Goal: Information Seeking & Learning: Check status

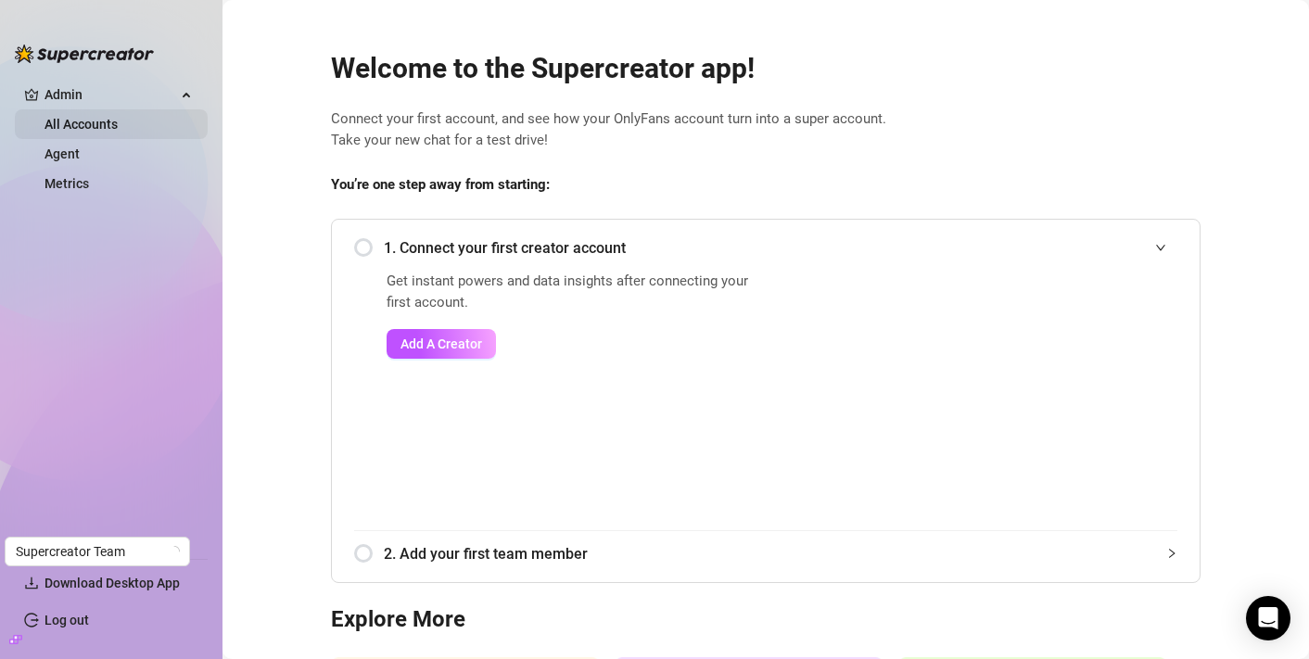
click at [118, 117] on link "All Accounts" at bounding box center [80, 124] width 73 height 15
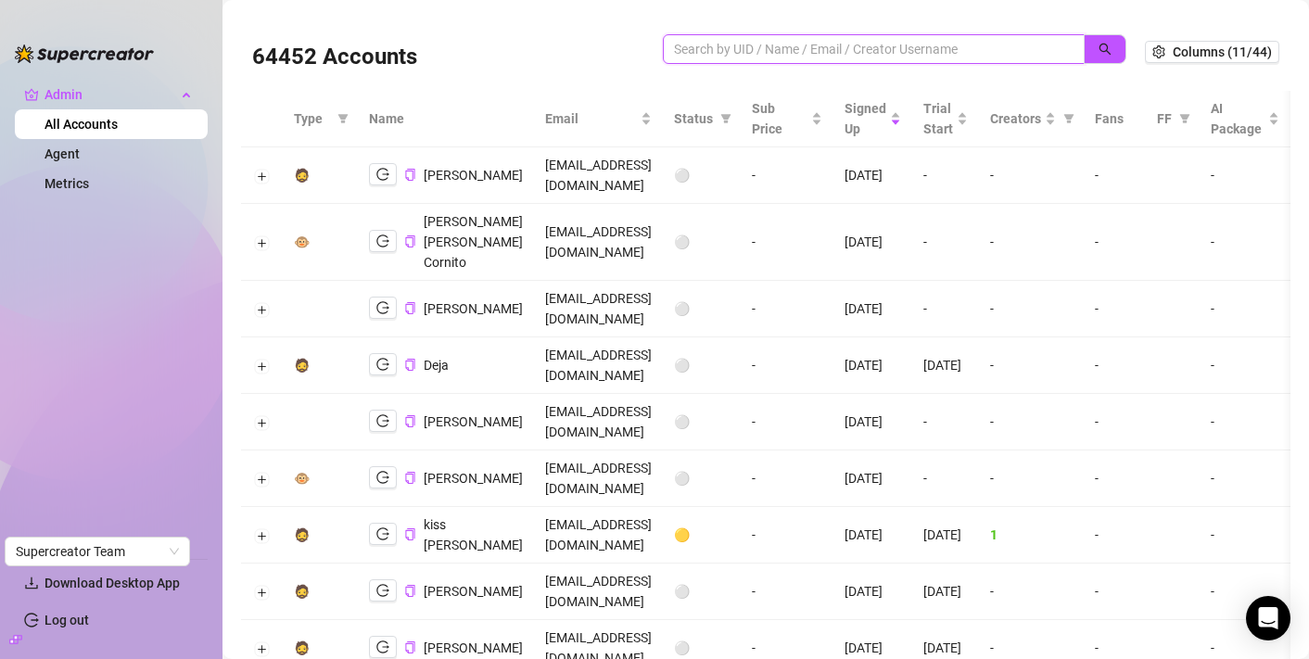
click at [693, 48] on input "search" at bounding box center [866, 49] width 385 height 20
paste input "ZCDAWePJ41YAfQ23Yhbu4WteSnH2"
type input "ZCDAWePJ41YAfQ23Yhbu4WteSnH2"
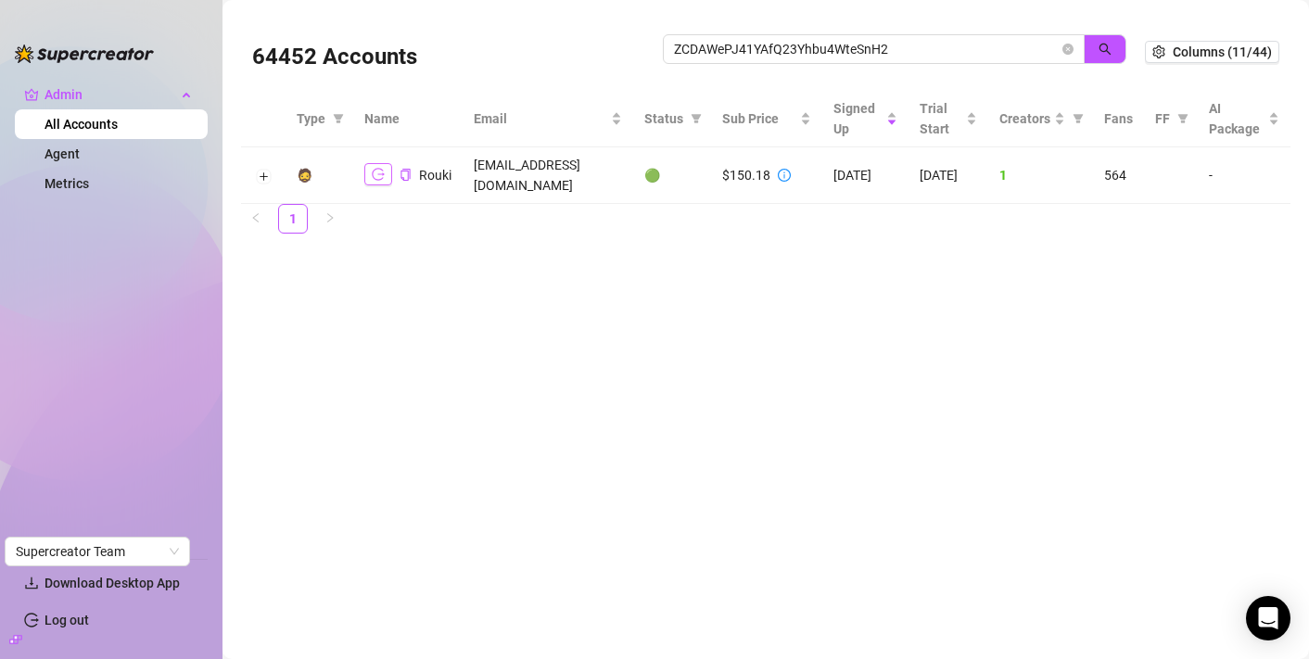
click at [374, 169] on icon "logout" at bounding box center [378, 175] width 13 height 12
click at [782, 165] on div at bounding box center [784, 175] width 13 height 20
click at [795, 175] on td "$150.18" at bounding box center [766, 175] width 111 height 57
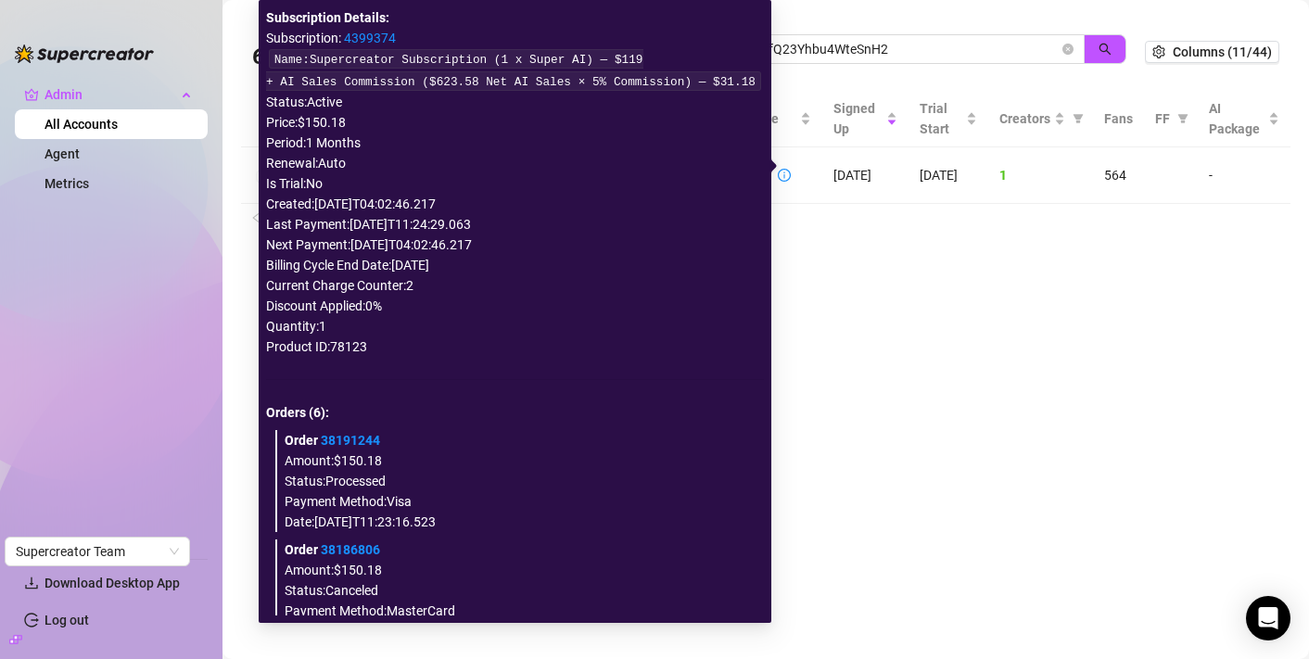
click at [791, 169] on icon "info-circle" at bounding box center [784, 175] width 13 height 13
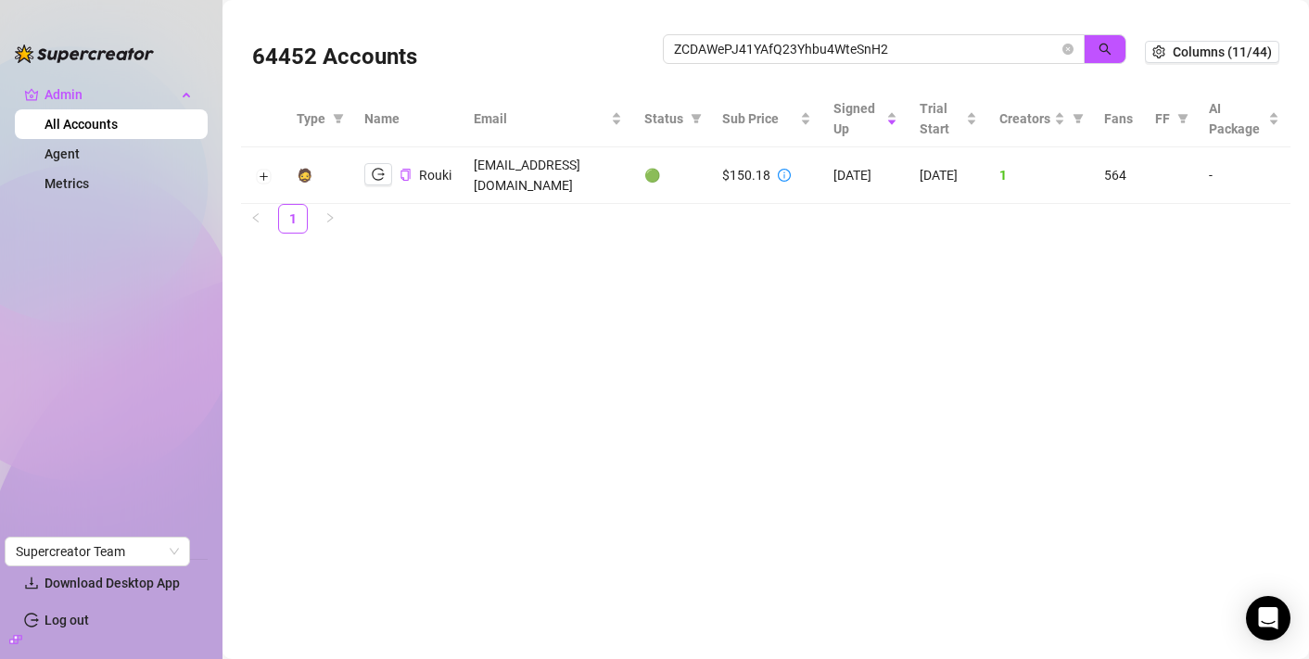
click at [786, 169] on icon "info-circle" at bounding box center [784, 175] width 13 height 13
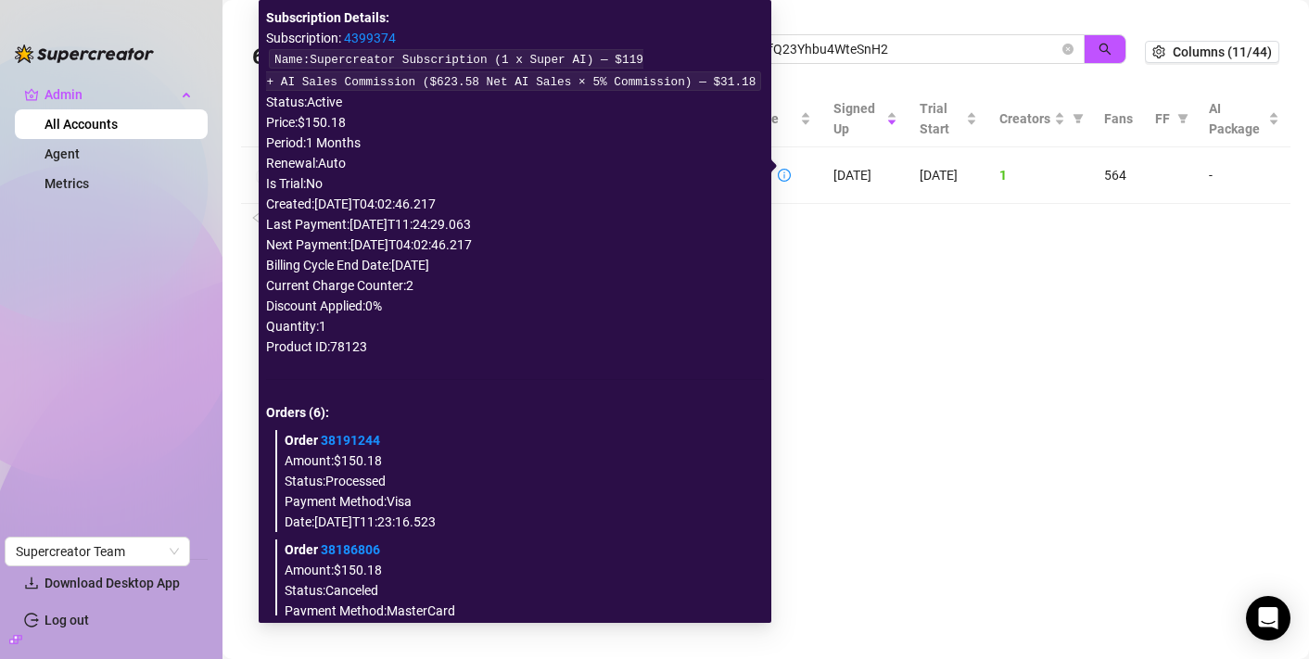
click at [375, 41] on link "4399374" at bounding box center [370, 38] width 52 height 15
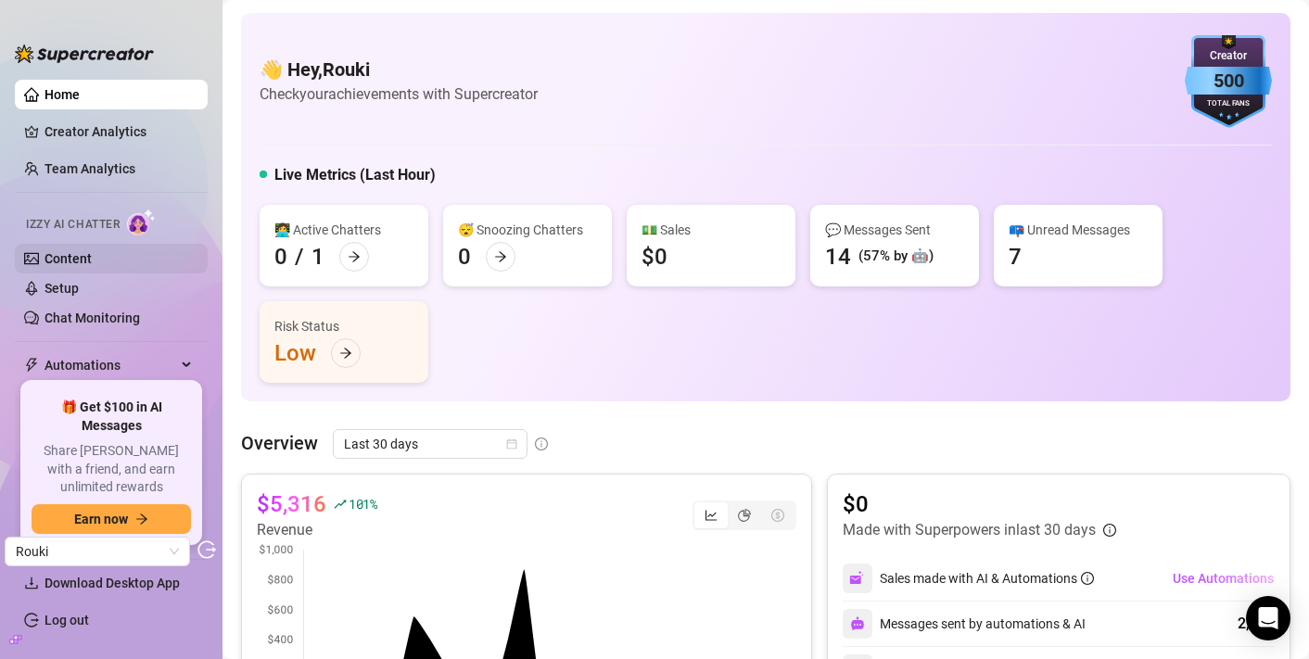
click at [87, 263] on link "Content" at bounding box center [67, 258] width 47 height 15
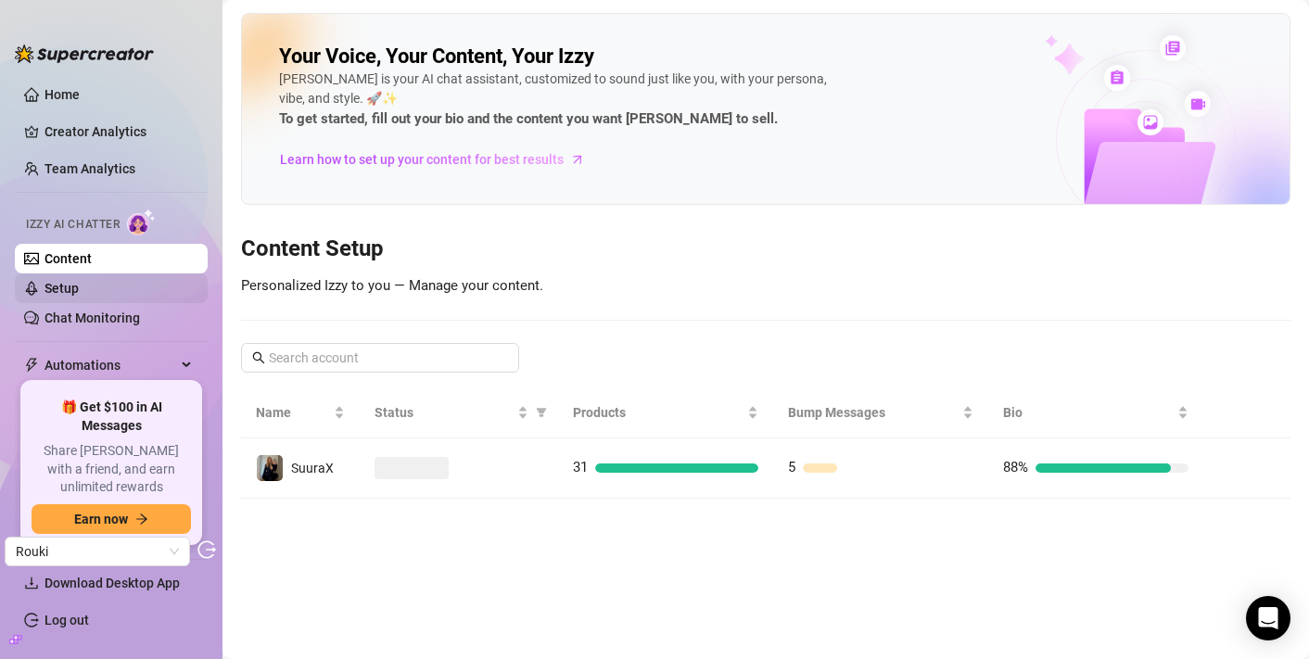
click at [79, 289] on link "Setup" at bounding box center [61, 288] width 34 height 15
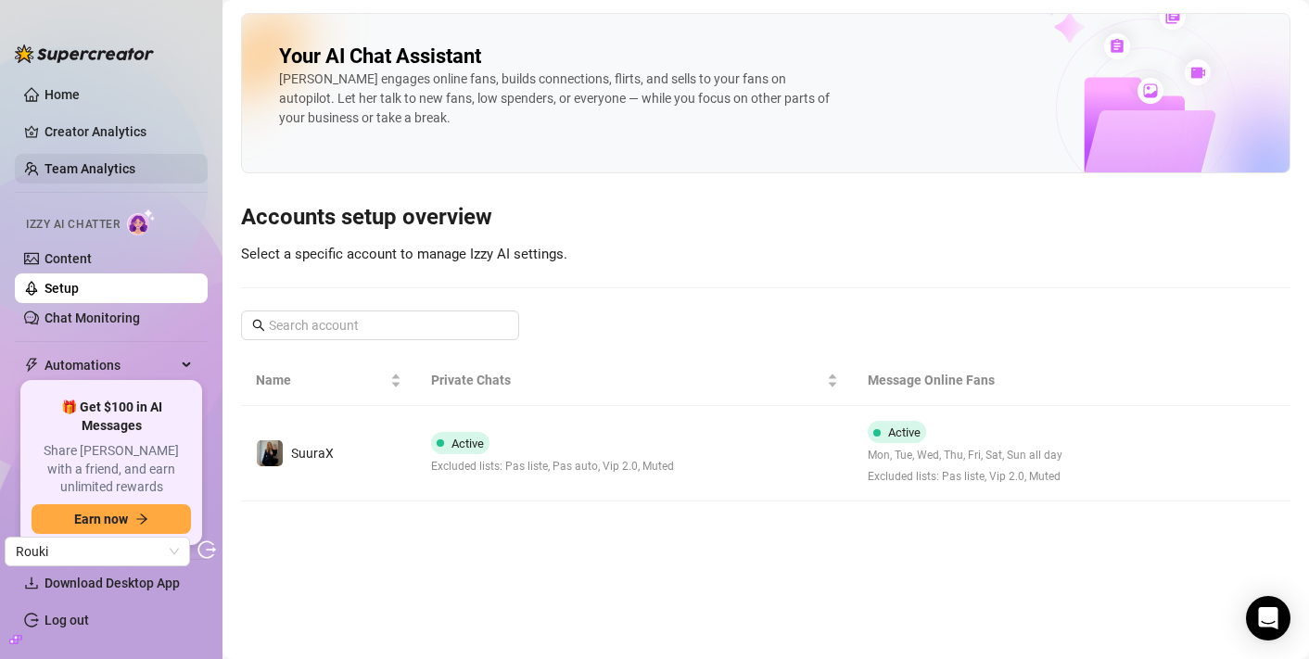
click at [96, 172] on link "Team Analytics" at bounding box center [89, 168] width 91 height 15
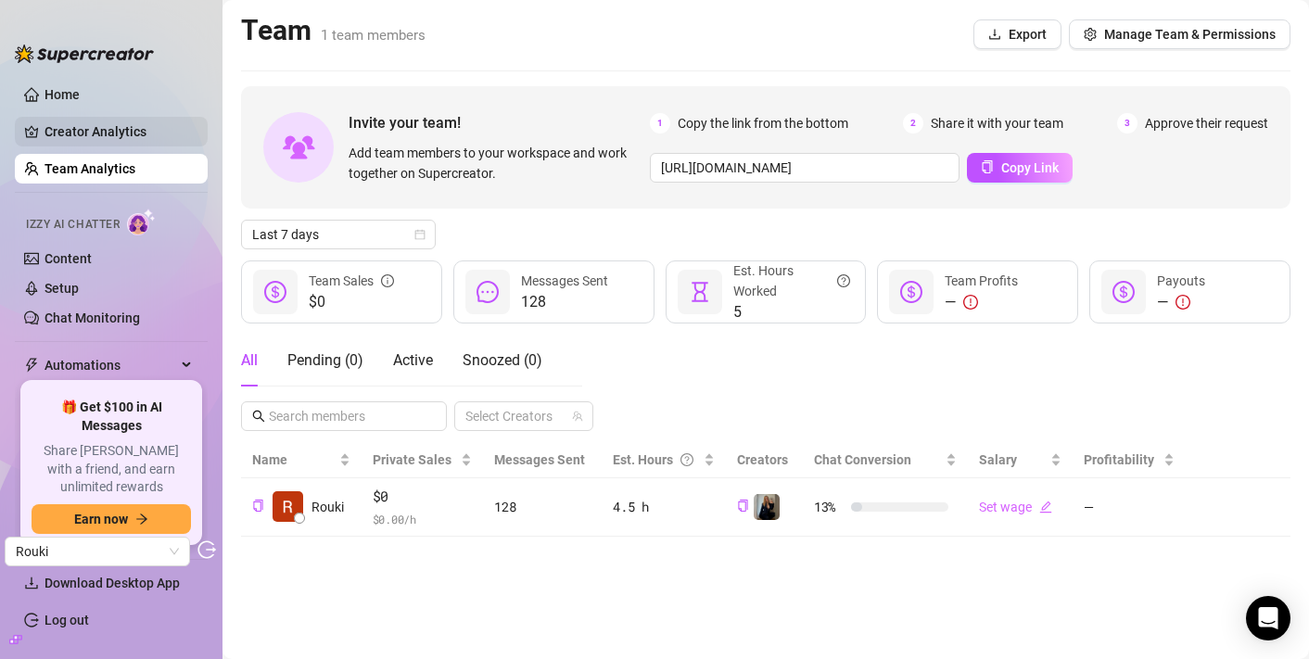
click at [148, 146] on link "Creator Analytics" at bounding box center [118, 132] width 148 height 30
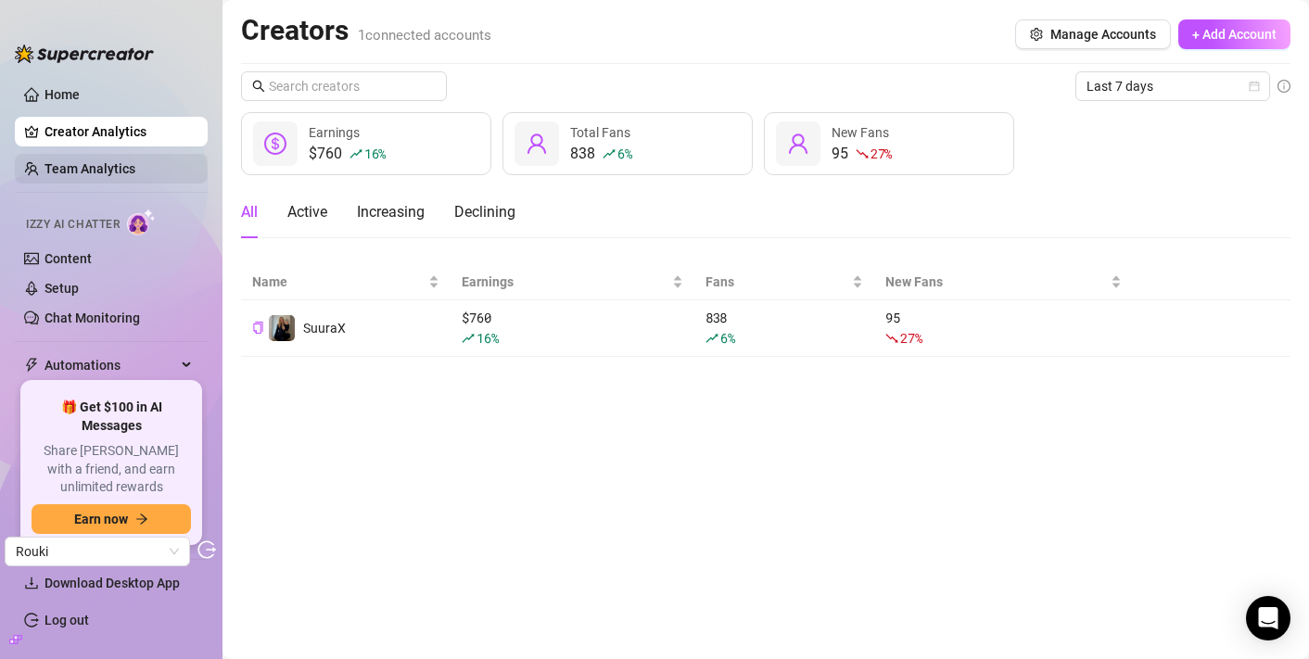
click at [135, 163] on link "Team Analytics" at bounding box center [89, 168] width 91 height 15
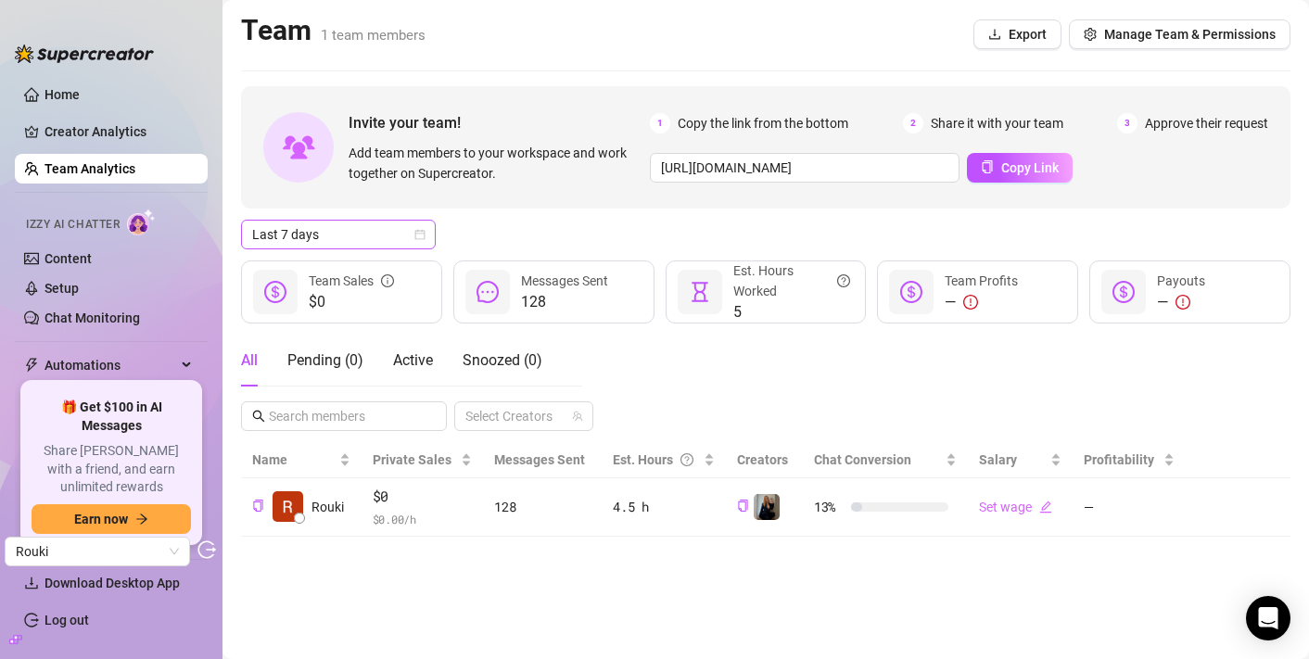
click at [416, 235] on icon "calendar" at bounding box center [419, 234] width 11 height 11
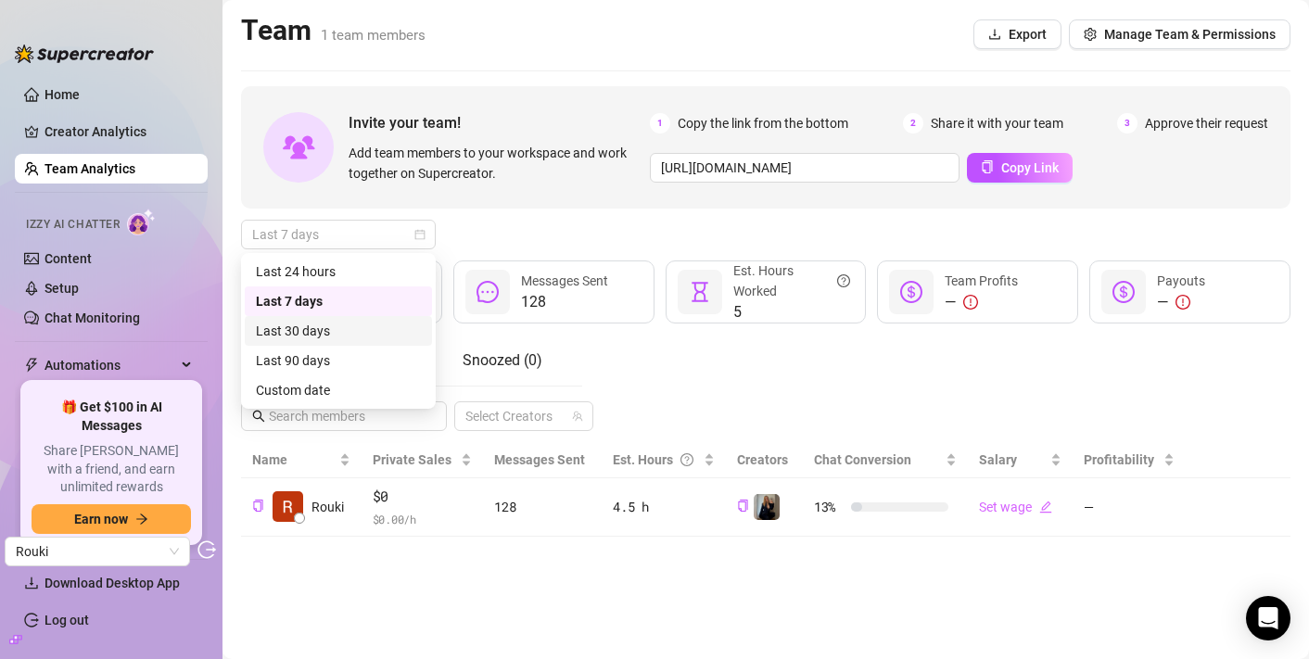
click at [351, 320] on div "Last 30 days" at bounding box center [338, 331] width 187 height 30
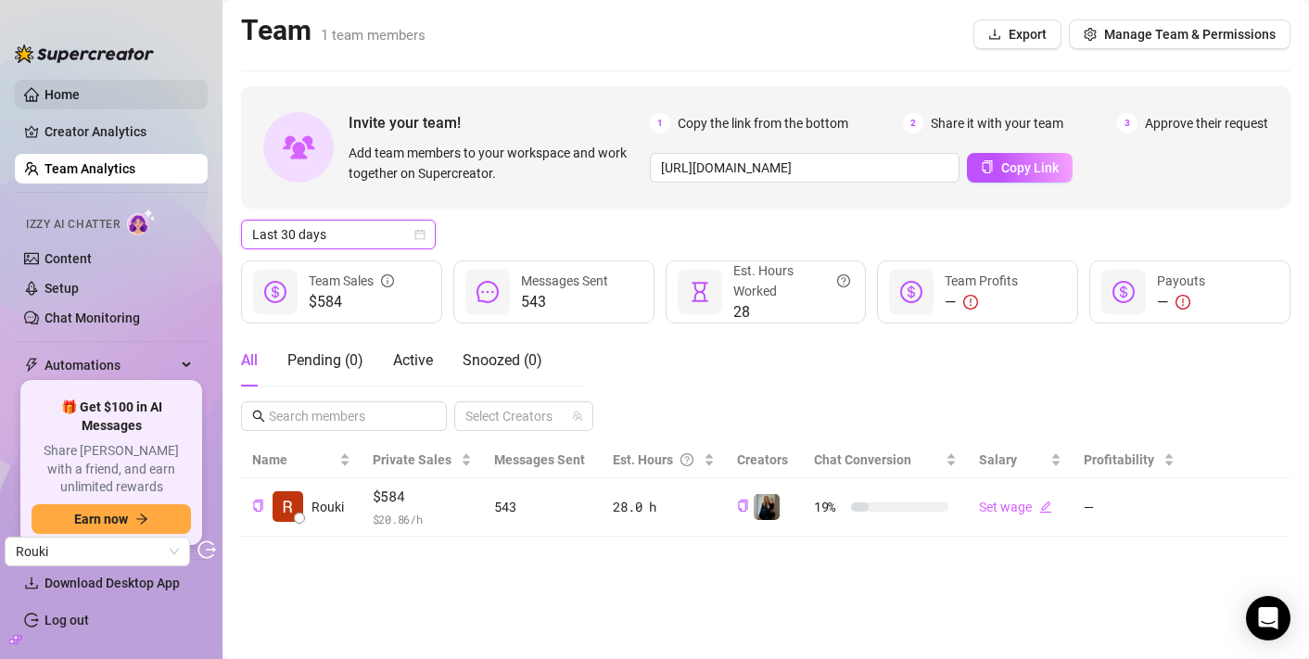
click at [80, 95] on link "Home" at bounding box center [61, 94] width 35 height 15
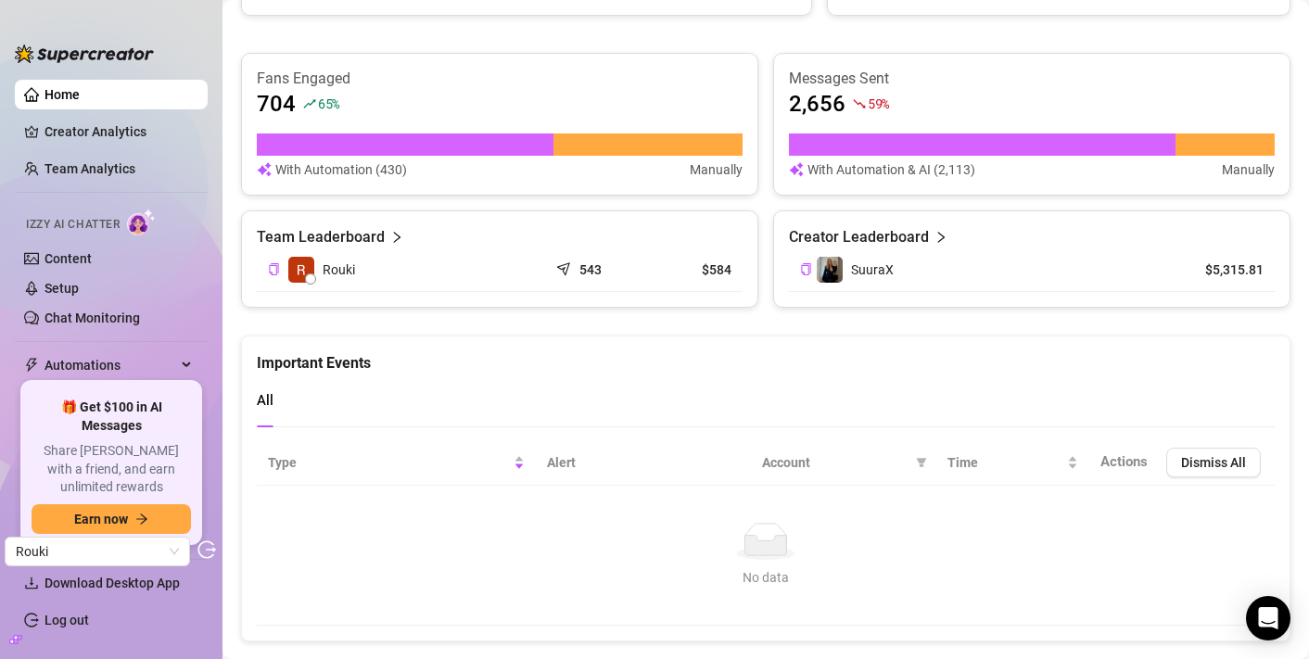
scroll to position [774, 0]
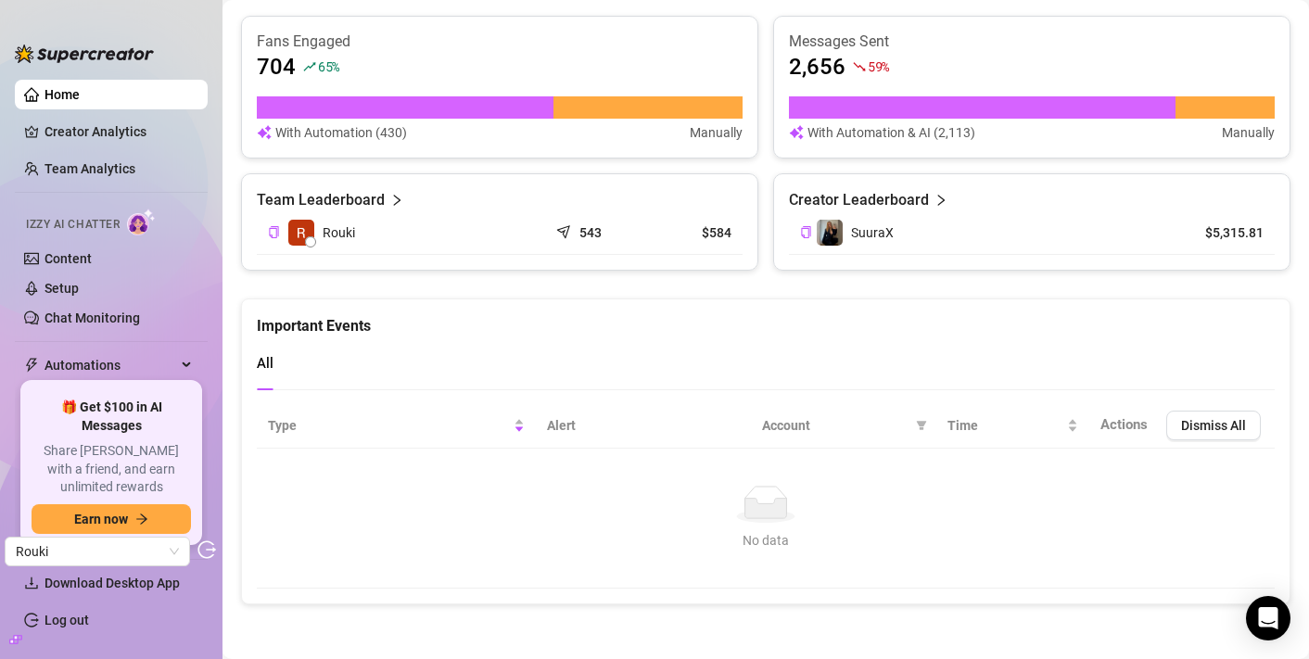
click at [907, 124] on article "With Automation & AI (2,113)" at bounding box center [891, 132] width 168 height 20
click at [113, 172] on link "Team Analytics" at bounding box center [89, 168] width 91 height 15
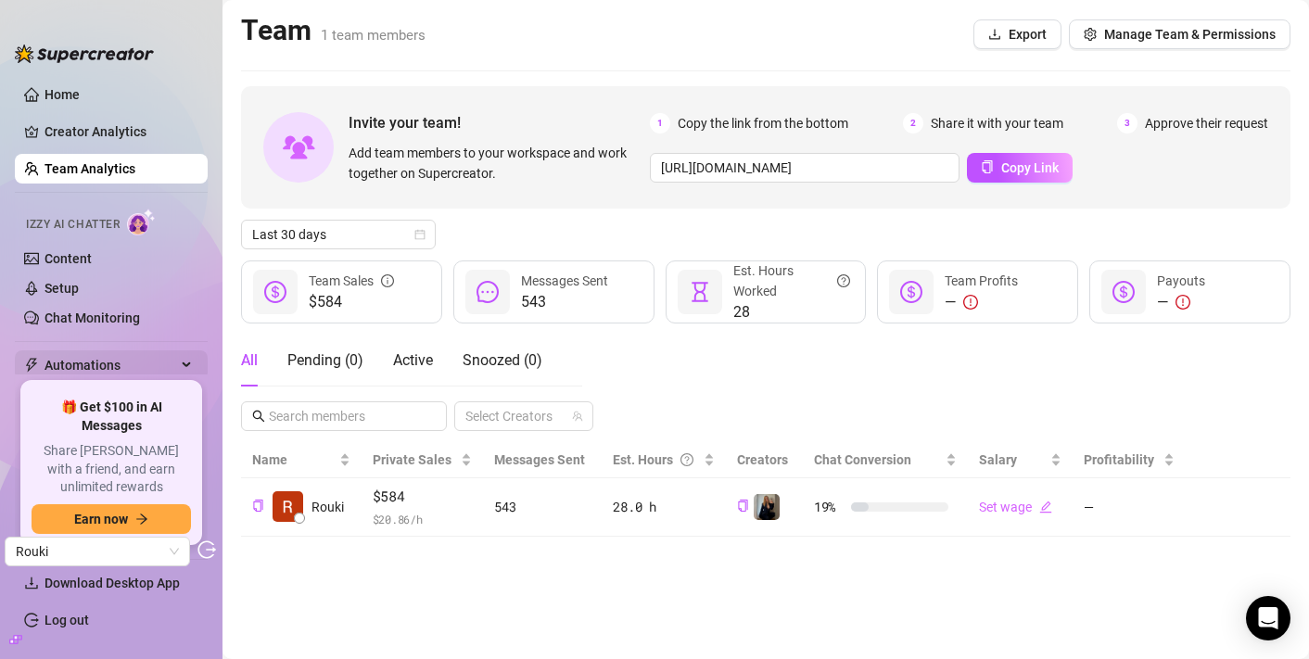
click at [110, 365] on span "Automations" at bounding box center [110, 365] width 132 height 30
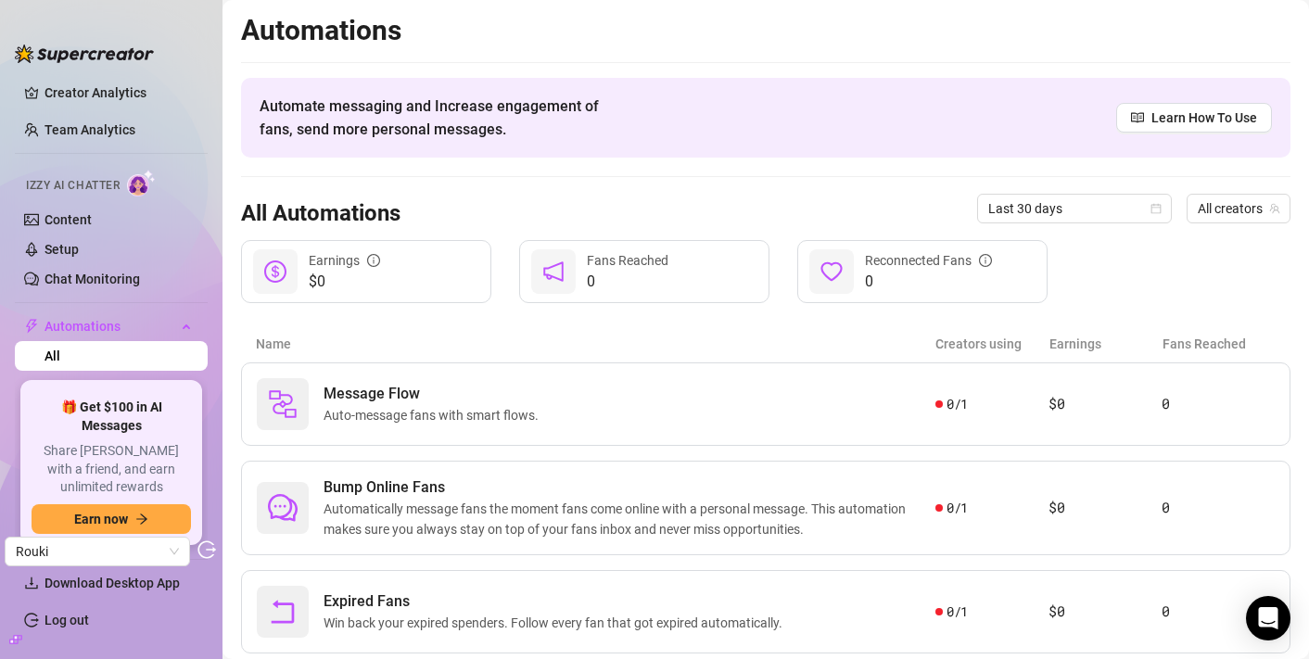
scroll to position [30, 0]
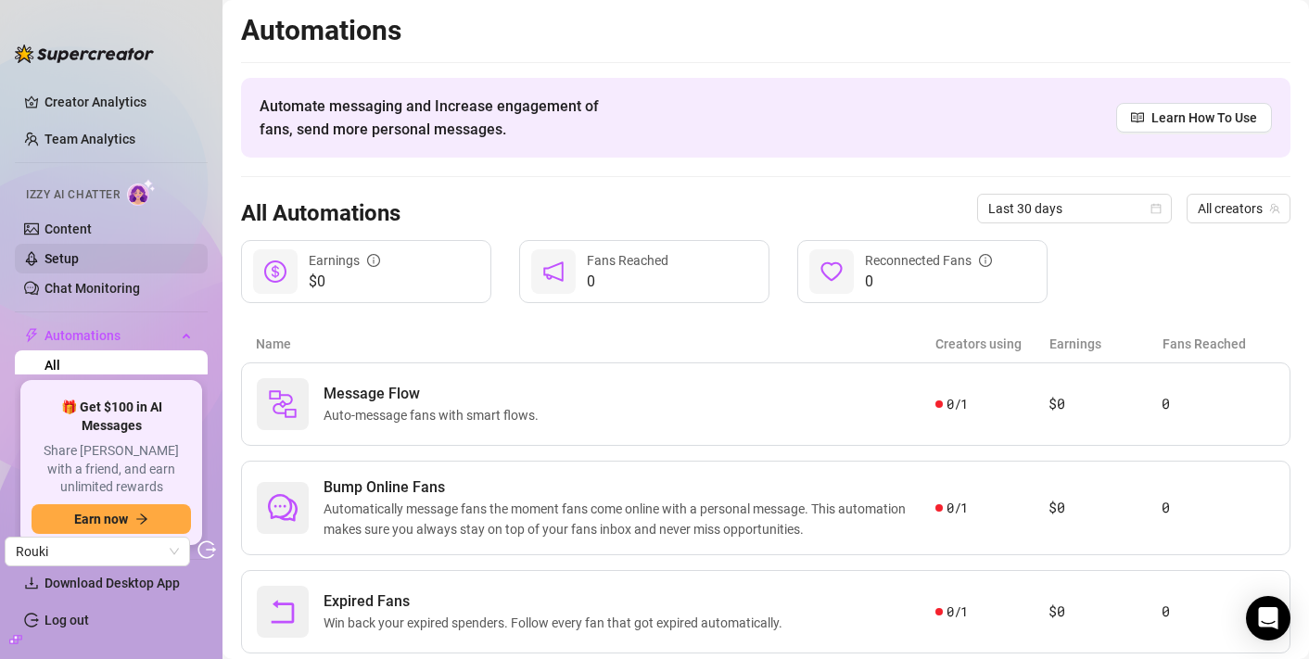
click at [79, 266] on link "Setup" at bounding box center [61, 258] width 34 height 15
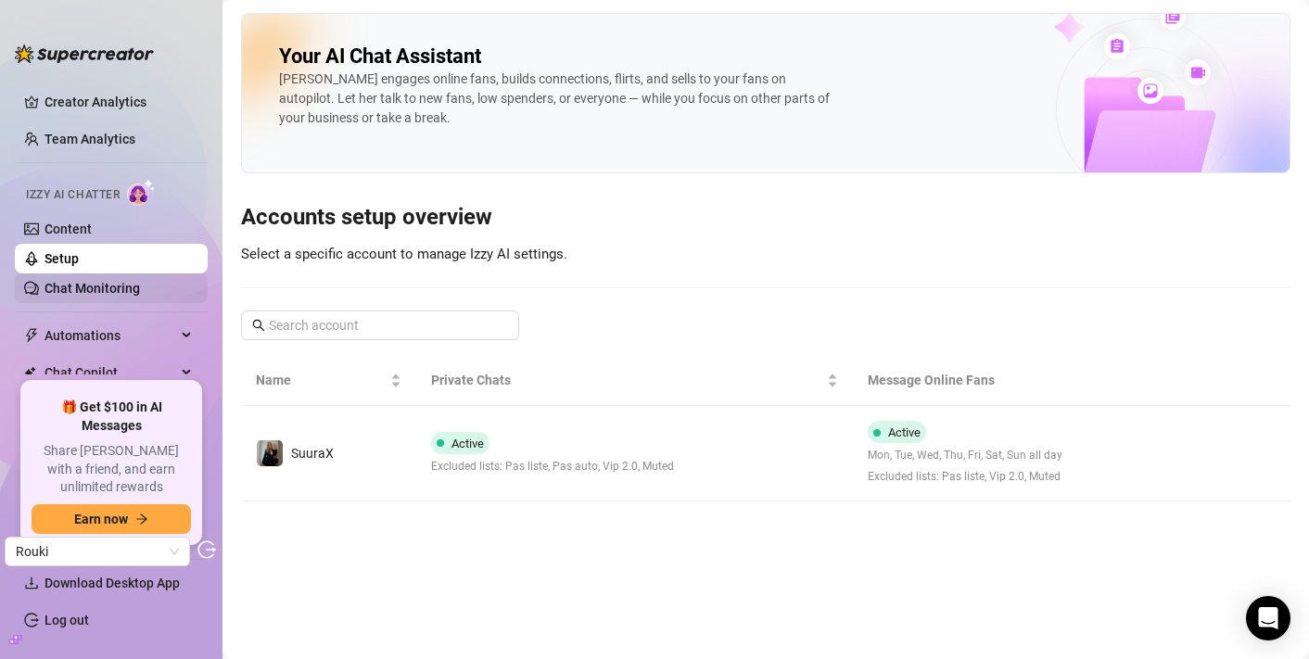
click at [107, 292] on link "Chat Monitoring" at bounding box center [91, 288] width 95 height 15
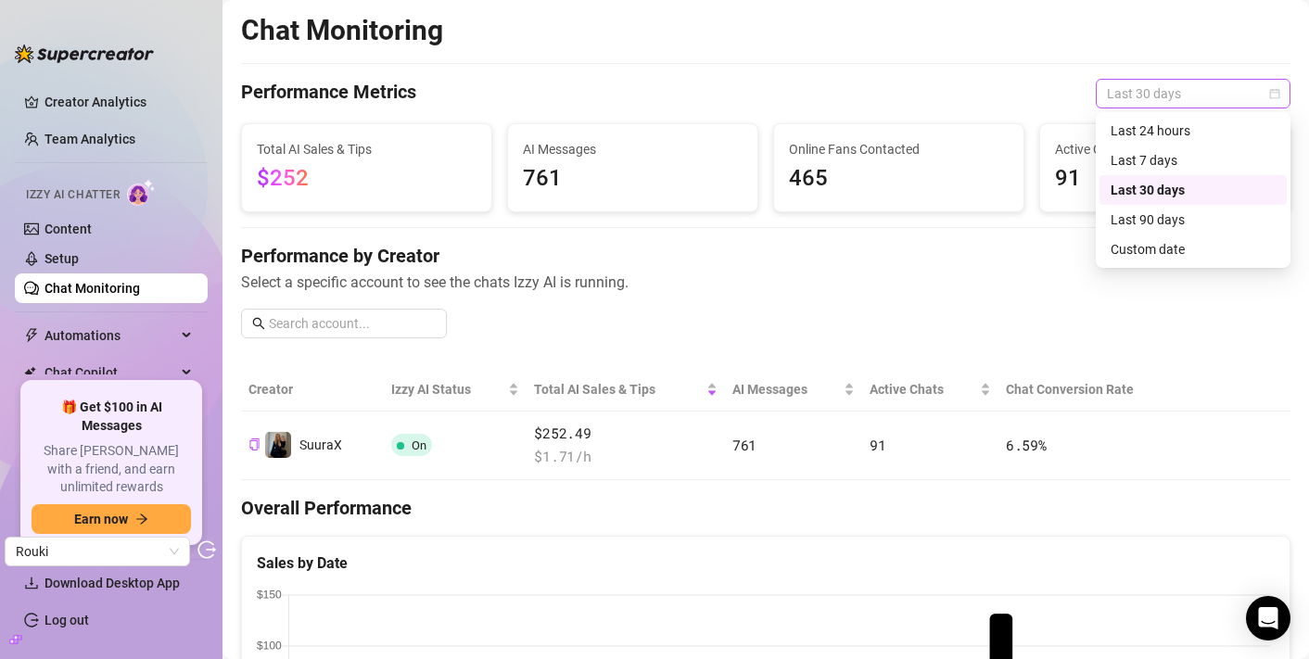
click at [1147, 106] on span "Last 30 days" at bounding box center [1193, 94] width 172 height 28
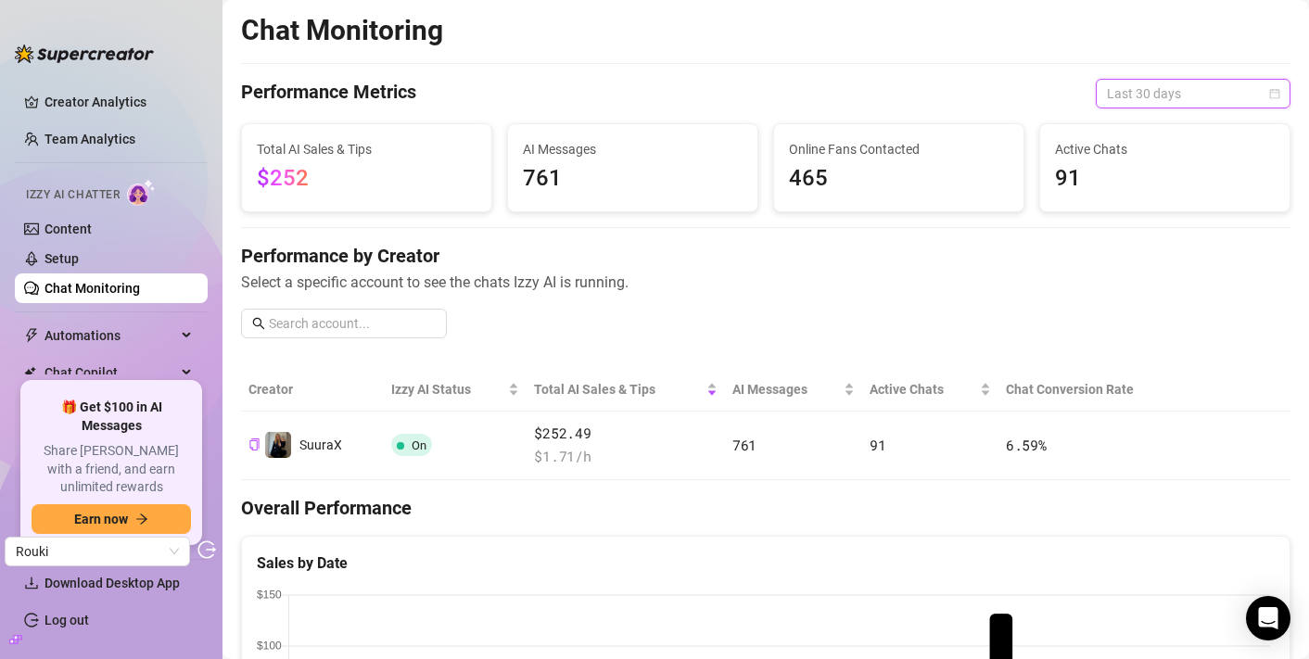
click at [1132, 107] on span "Last 30 days" at bounding box center [1193, 94] width 172 height 28
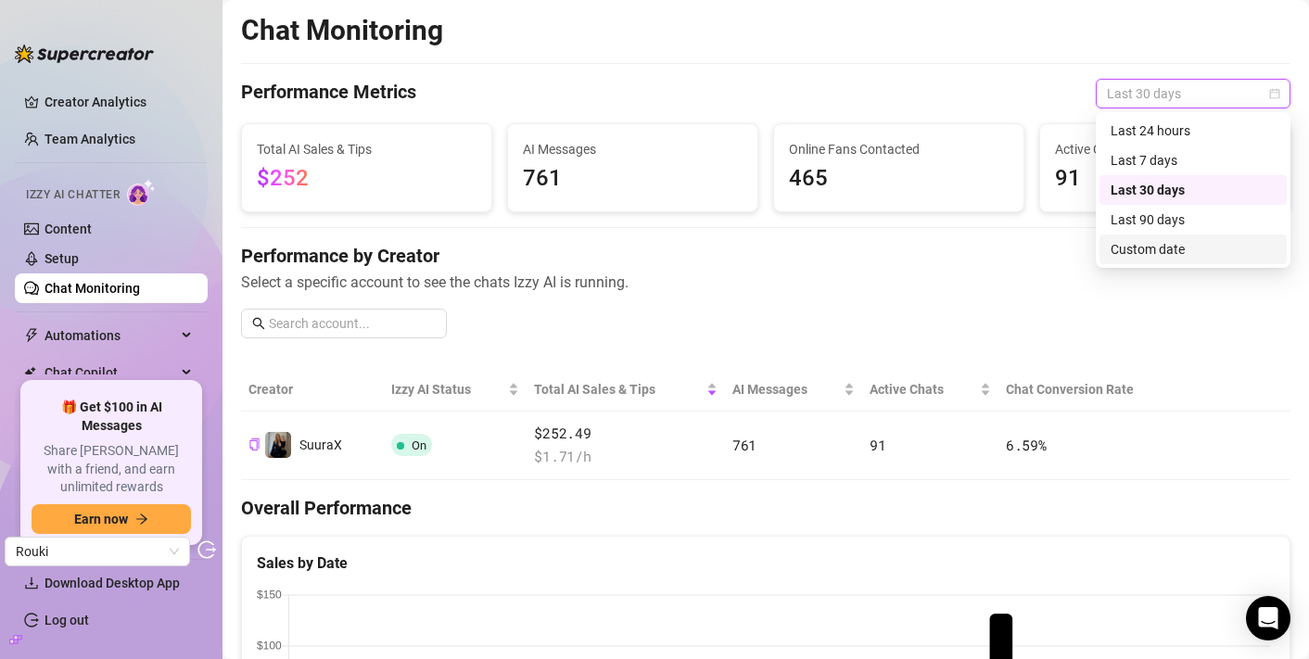
click at [1137, 240] on div "Custom date" at bounding box center [1193, 249] width 165 height 20
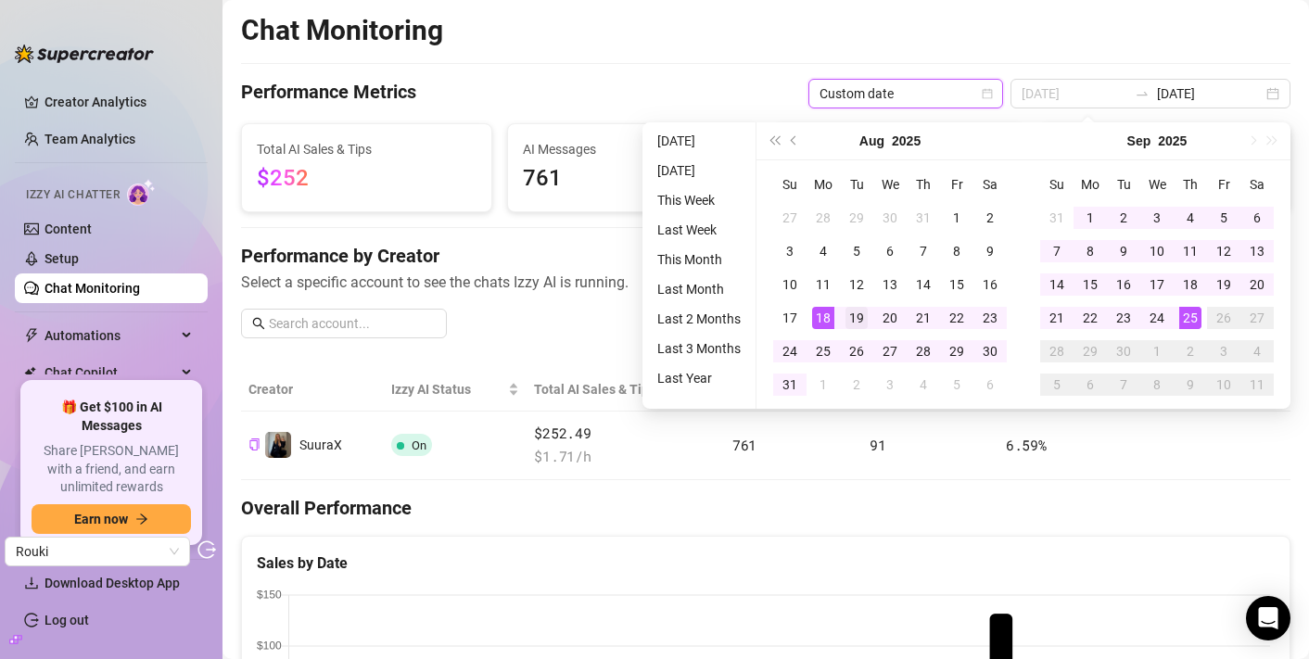
type input "2025-08-19"
click at [858, 318] on div "19" at bounding box center [856, 318] width 22 height 22
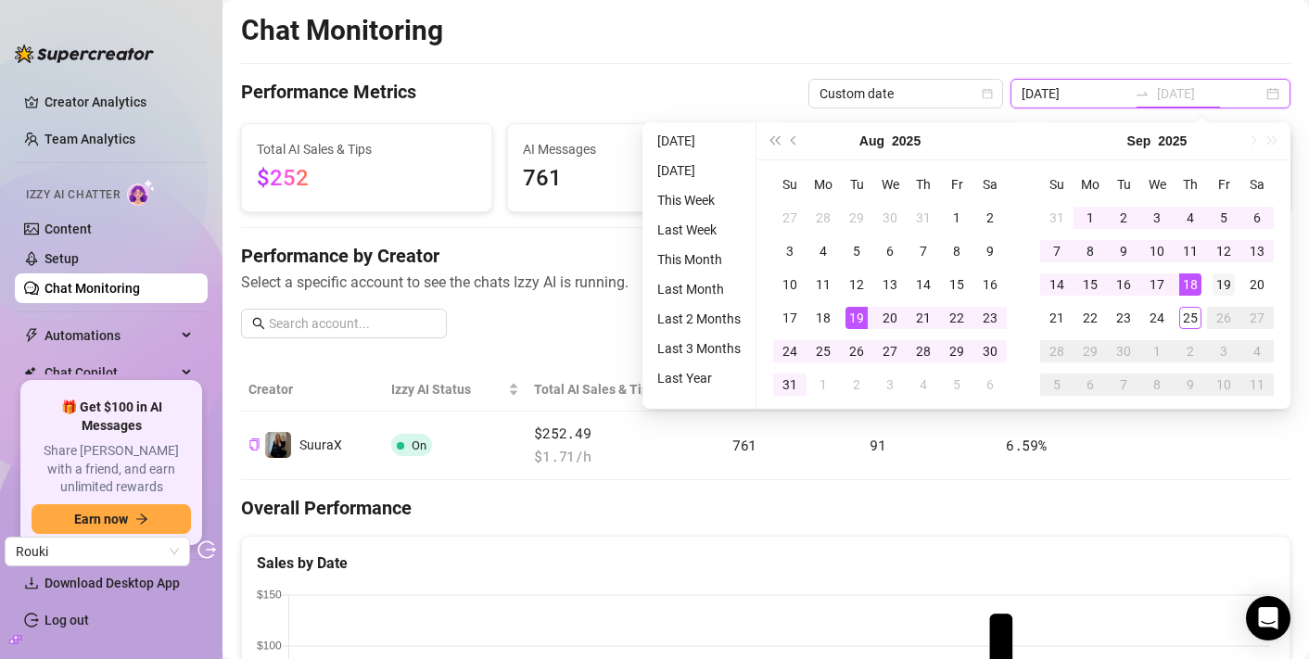
type input "2025-09-19"
click at [1227, 290] on div "19" at bounding box center [1224, 284] width 22 height 22
